Goal: Check status: Check status

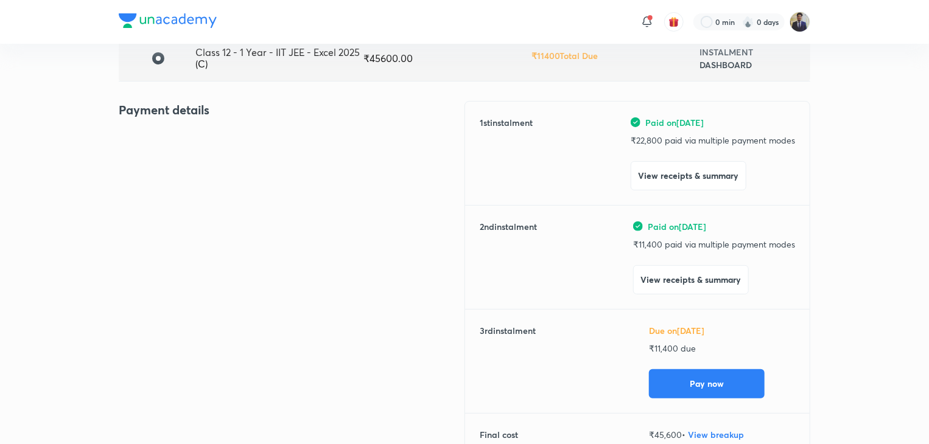
scroll to position [97, 0]
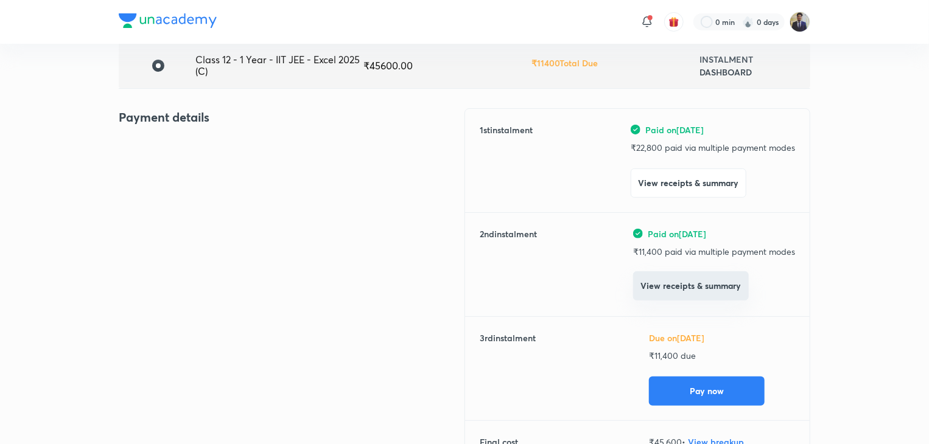
click at [662, 278] on button "View receipts & summary" at bounding box center [691, 285] width 116 height 29
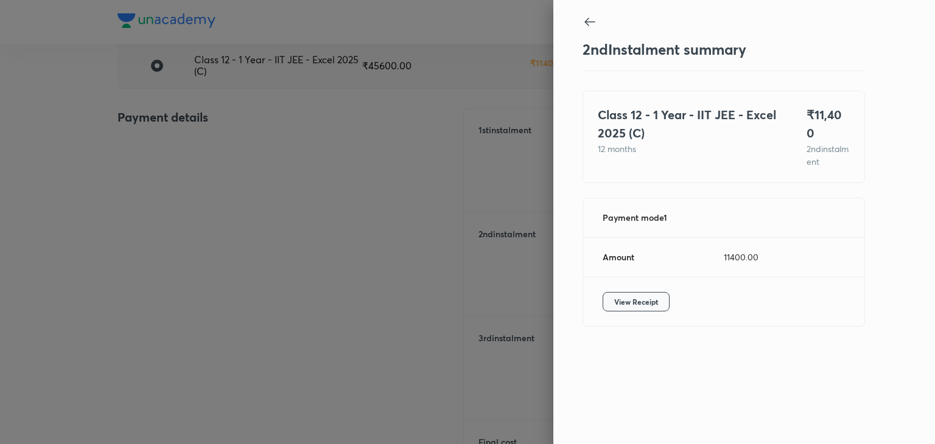
click at [648, 296] on span "View Receipt" at bounding box center [636, 302] width 44 height 12
click at [477, 159] on div at bounding box center [467, 222] width 935 height 444
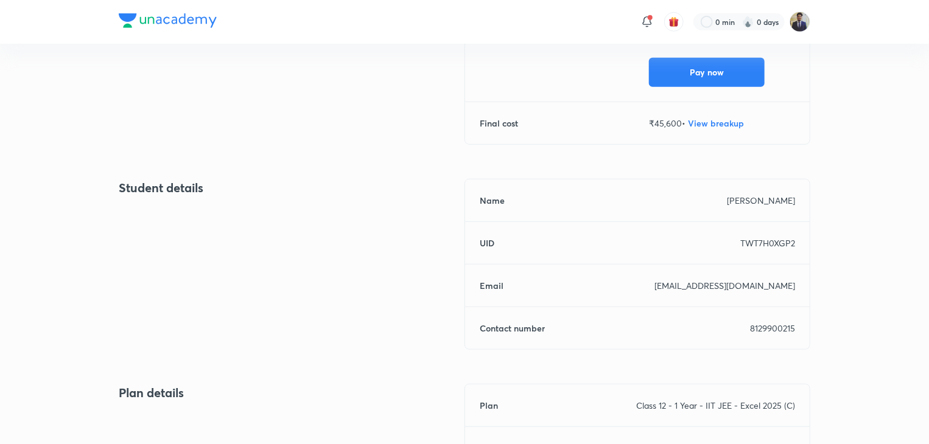
scroll to position [421, 0]
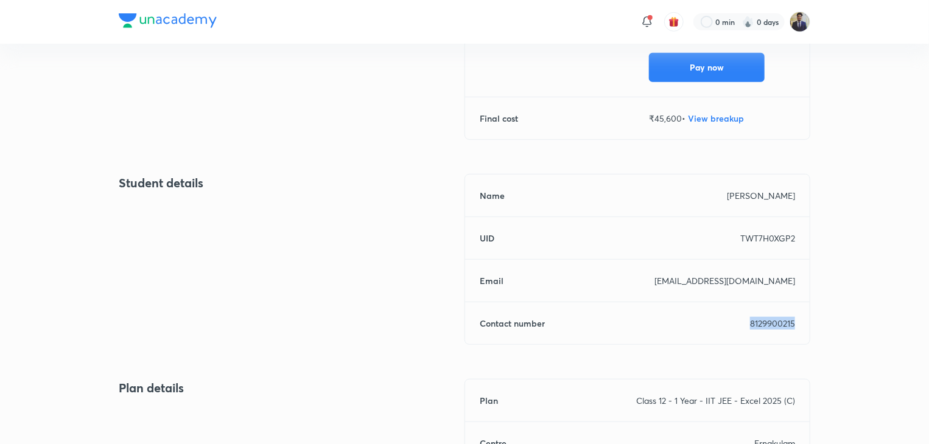
drag, startPoint x: 747, startPoint y: 332, endPoint x: 818, endPoint y: 318, distance: 72.4
click at [818, 318] on div "Back Dhananjay R Due on [DATE] New Instalment Class 12 - 1 Year - IIT JEE - Exc…" at bounding box center [464, 130] width 929 height 1015
copy p "8129900215"
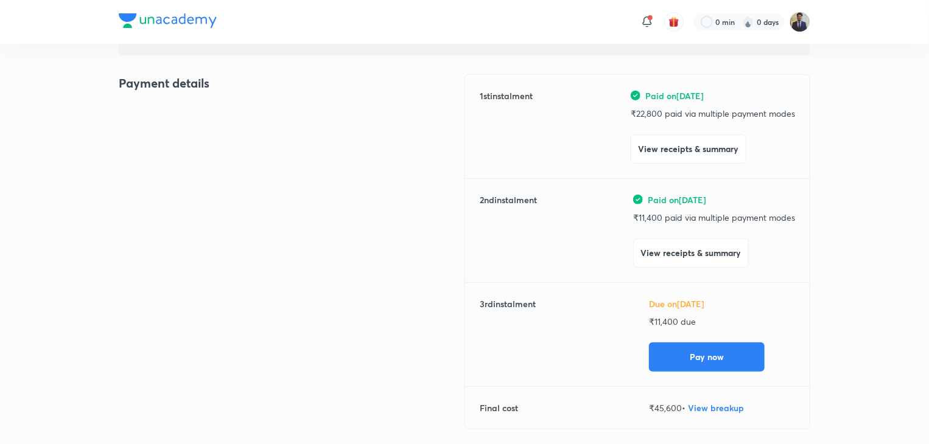
scroll to position [126, 0]
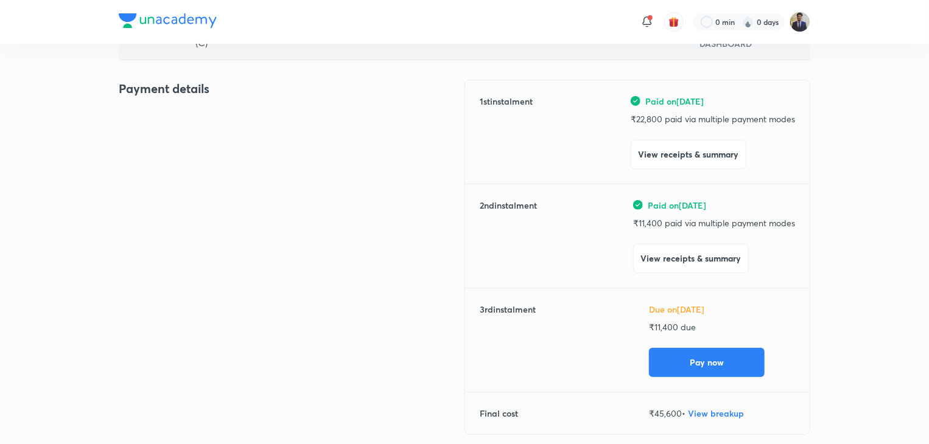
click at [361, 443] on div "Payment details" at bounding box center [292, 265] width 346 height 370
click at [74, 188] on div "Back Dhananjay R Due on [DATE] New Instalment Class 12 - 1 Year - IIT JEE - Exc…" at bounding box center [464, 425] width 929 height 1015
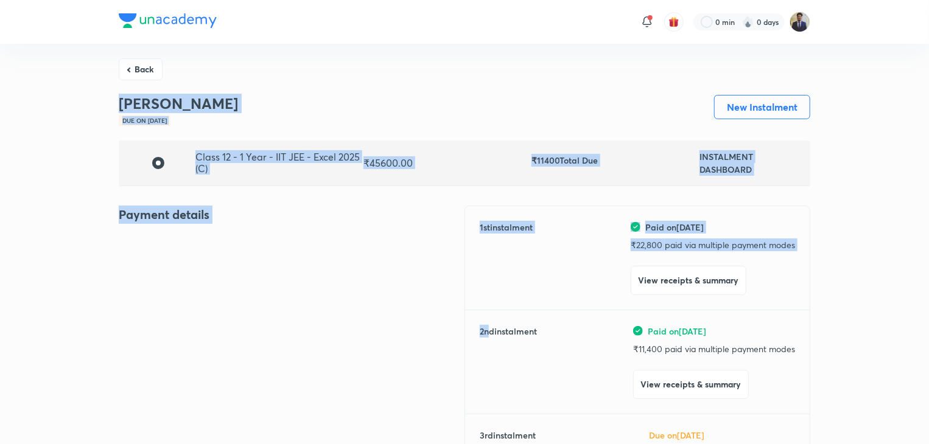
drag, startPoint x: 73, startPoint y: 79, endPoint x: 492, endPoint y: 346, distance: 496.3
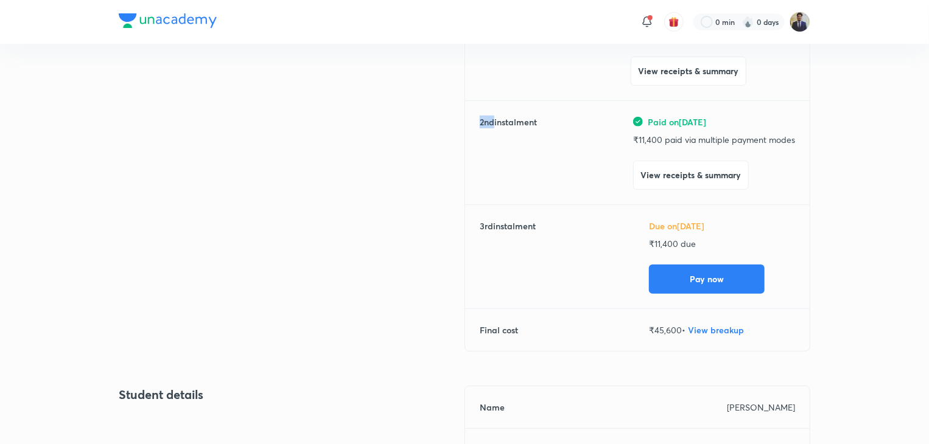
scroll to position [212, 0]
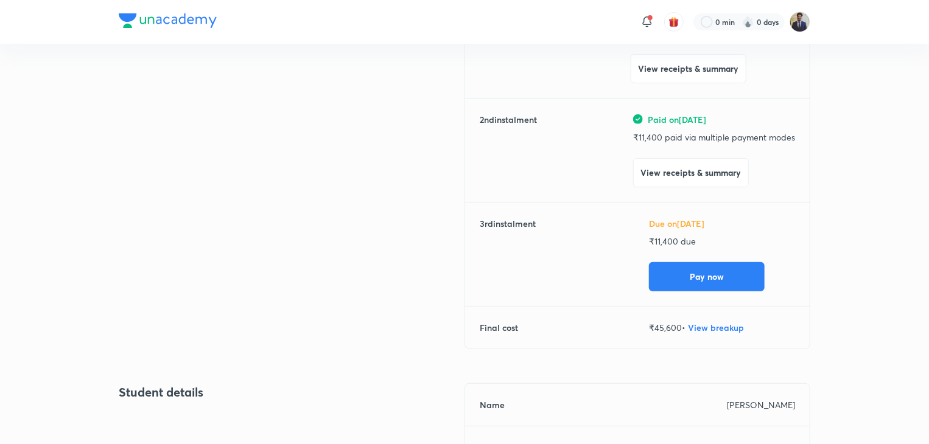
click at [839, 324] on div "Back Dhananjay R Due on [DATE] New Instalment Class 12 - 1 Year - IIT JEE - Exc…" at bounding box center [464, 339] width 929 height 1015
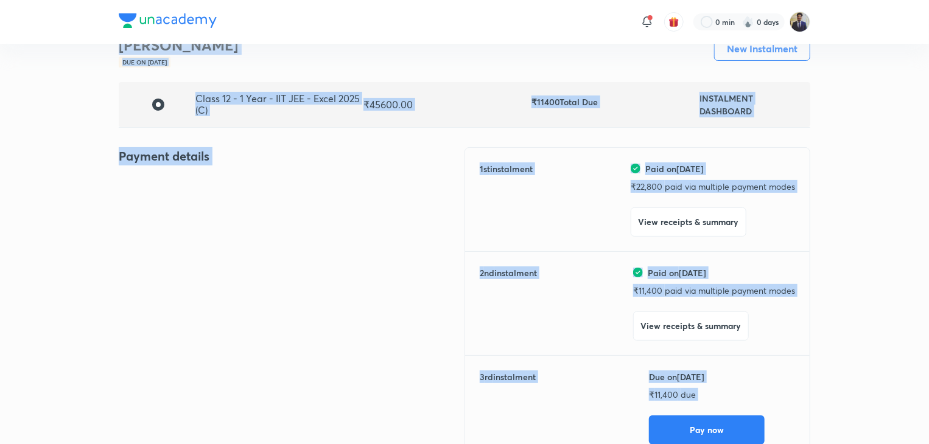
scroll to position [0, 0]
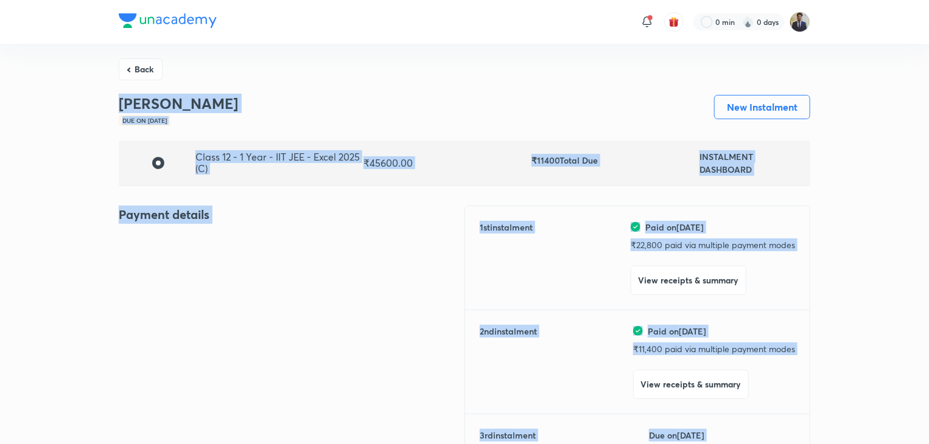
drag, startPoint x: 839, startPoint y: 324, endPoint x: 80, endPoint y: 60, distance: 803.1
click at [172, 25] on img at bounding box center [168, 20] width 98 height 15
